Goal: Information Seeking & Learning: Learn about a topic

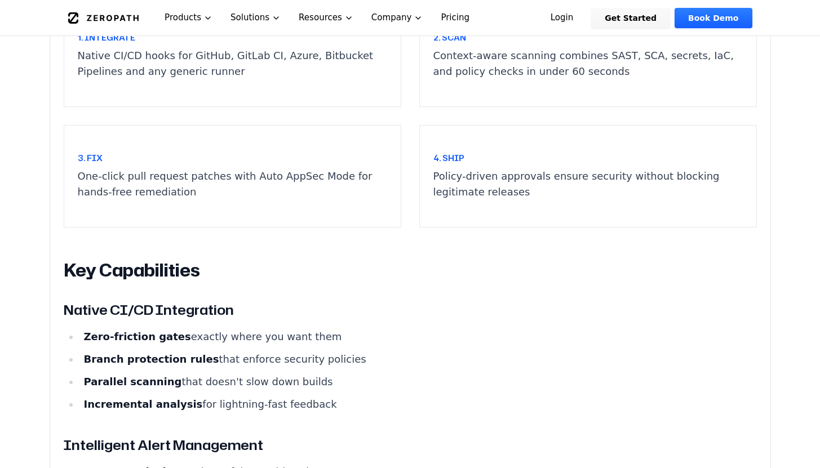
scroll to position [876, 0]
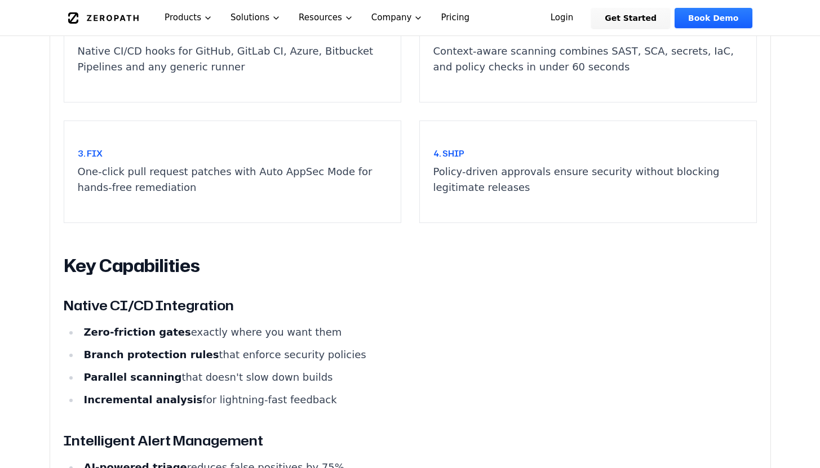
click at [102, 349] on strong "Branch protection rules" at bounding box center [150, 355] width 135 height 12
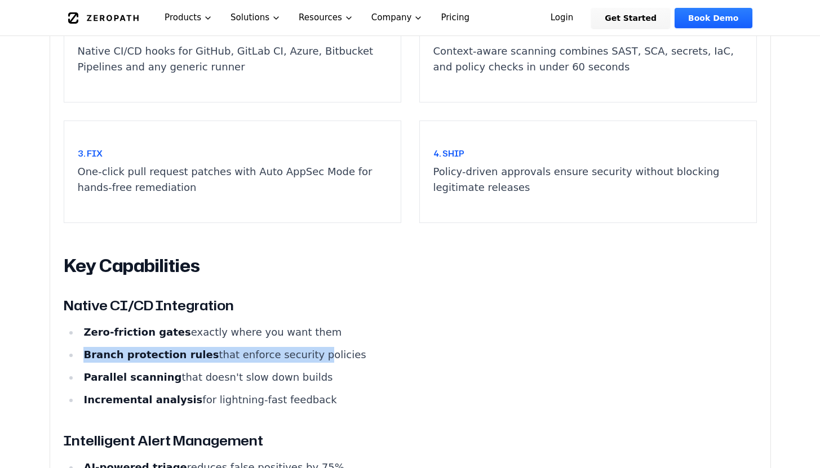
drag, startPoint x: 102, startPoint y: 325, endPoint x: 251, endPoint y: 303, distance: 150.3
click at [291, 347] on li "Branch protection rules that enforce security policies" at bounding box center [417, 355] width 677 height 16
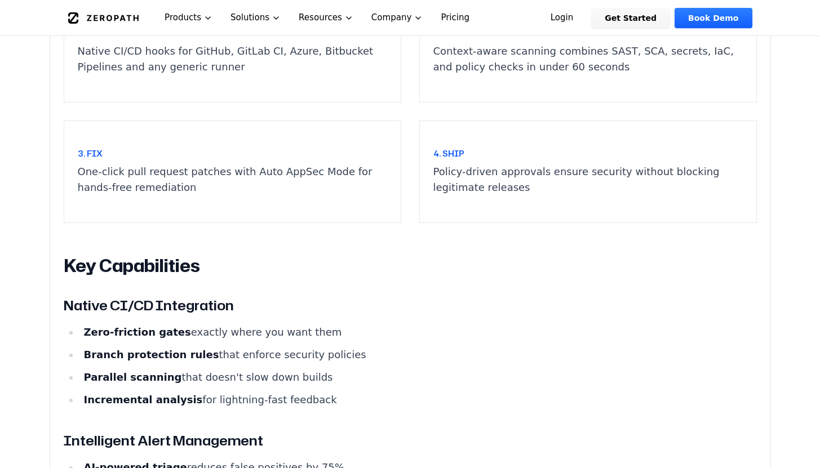
click at [86, 295] on h3 "Native CI/CD Integration" at bounding box center [410, 305] width 693 height 20
drag, startPoint x: 86, startPoint y: 278, endPoint x: 302, endPoint y: 321, distance: 220.6
click at [303, 321] on article "The Challenge Traditional SAST forces you to choose between speed and safety. 6…" at bounding box center [410, 277] width 693 height 1382
copy article "Native CI/CD Integration Zero-friction gates exactly where you want them Branch…"
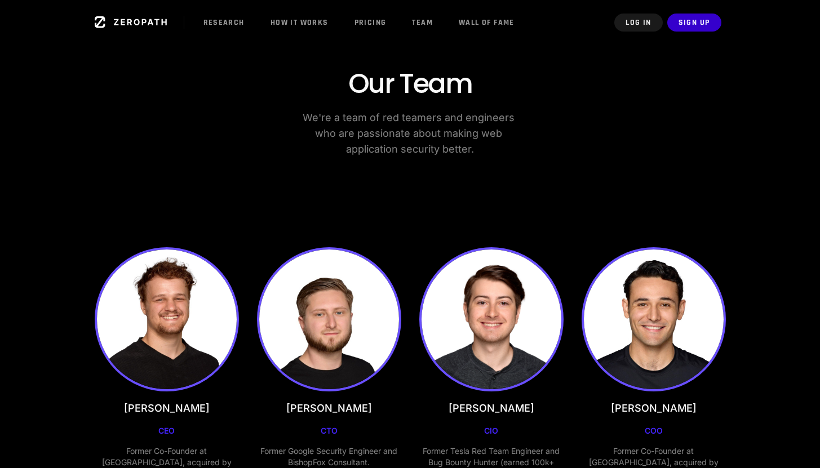
scroll to position [91, 0]
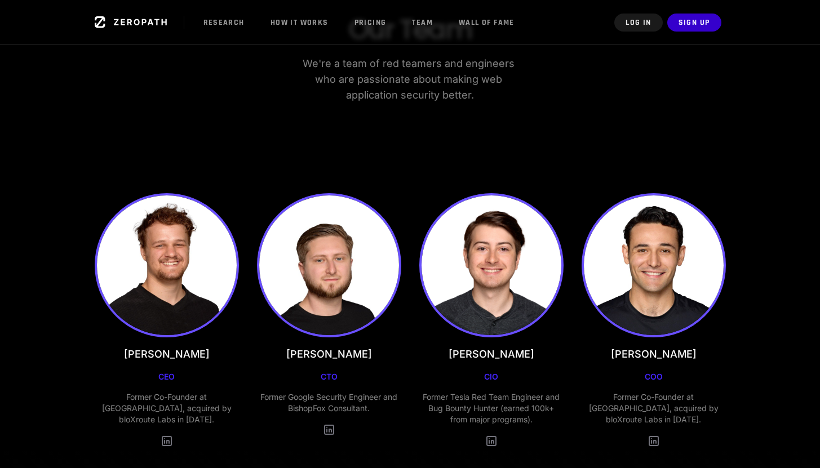
click at [623, 355] on h3 "[PERSON_NAME]" at bounding box center [654, 354] width 86 height 16
drag, startPoint x: 622, startPoint y: 355, endPoint x: 667, endPoint y: 379, distance: 51.2
click at [667, 379] on div "[PERSON_NAME] COO Former Co-Founder at [GEOGRAPHIC_DATA], acquired by bloXroute…" at bounding box center [653, 320] width 144 height 255
click at [645, 366] on div "[PERSON_NAME] COO Former Co-Founder at [GEOGRAPHIC_DATA], acquired by bloXroute…" at bounding box center [653, 320] width 144 height 255
click at [627, 355] on h3 "[PERSON_NAME]" at bounding box center [654, 354] width 86 height 16
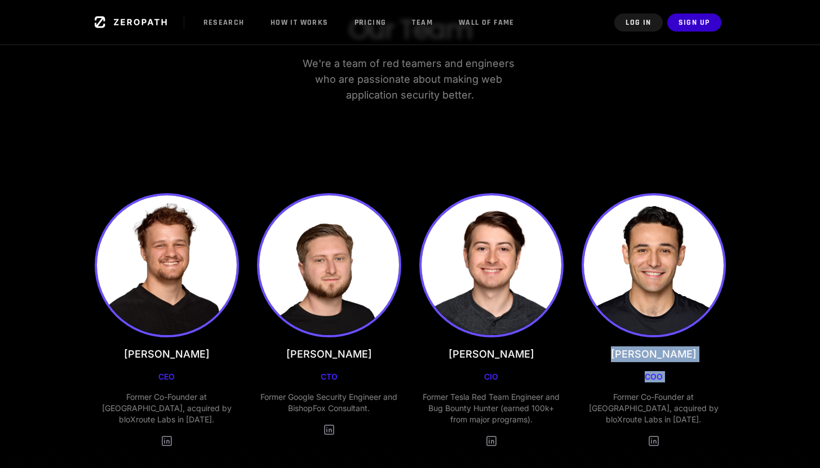
drag, startPoint x: 627, startPoint y: 355, endPoint x: 667, endPoint y: 375, distance: 44.6
click at [667, 375] on div "[PERSON_NAME] COO Former Co-Founder at [GEOGRAPHIC_DATA], acquired by bloXroute…" at bounding box center [653, 320] width 144 height 255
copy div "[PERSON_NAME] COO"
click at [132, 352] on h3 "[PERSON_NAME]" at bounding box center [167, 354] width 86 height 16
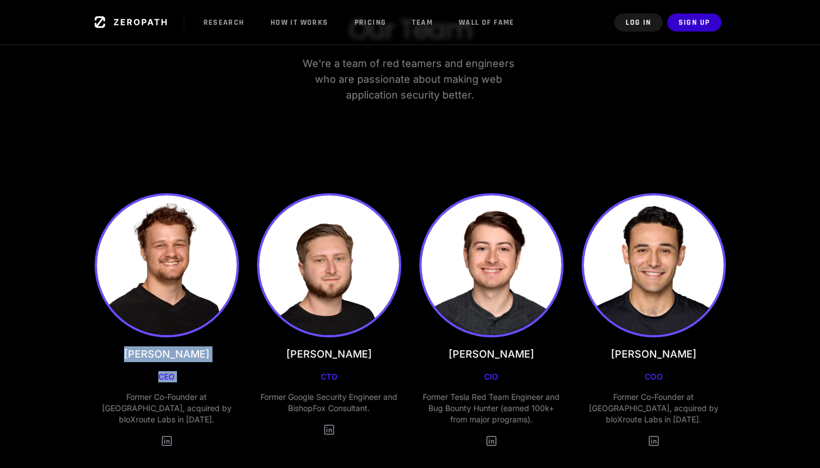
drag, startPoint x: 132, startPoint y: 352, endPoint x: 181, endPoint y: 371, distance: 53.1
click at [181, 371] on div "[PERSON_NAME] CEO Former Co-Founder at [GEOGRAPHIC_DATA], acquired by bloXroute…" at bounding box center [167, 320] width 144 height 255
copy div "[PERSON_NAME] CEO"
